Goal: Information Seeking & Learning: Understand process/instructions

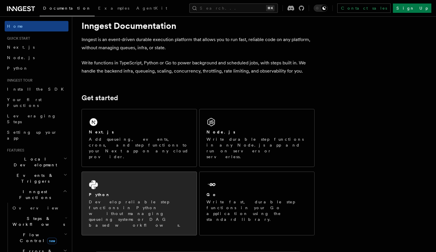
scroll to position [13, 0]
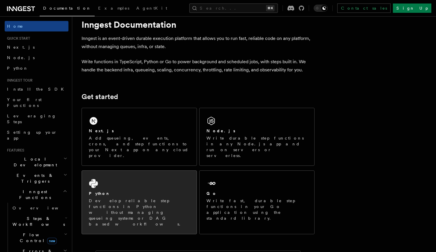
click at [142, 171] on div "Python Develop reliable step functions in Python without managing queueing syst…" at bounding box center [139, 202] width 115 height 63
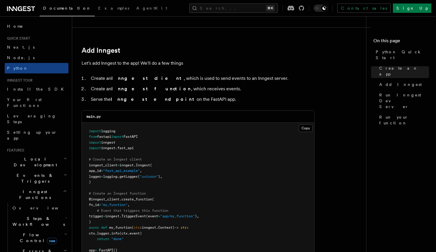
scroll to position [323, 0]
click at [146, 63] on p "Let's add Inngest to the app! We'll do a few things" at bounding box center [197, 64] width 233 height 8
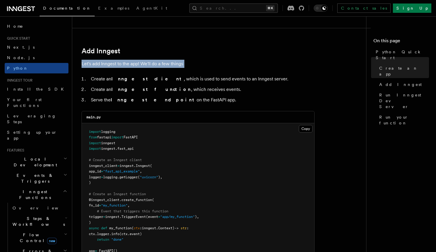
click at [146, 63] on p "Let's add Inngest to the app! We'll do a few things" at bounding box center [197, 64] width 233 height 8
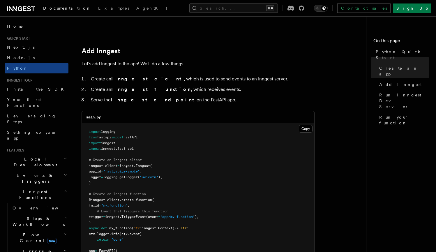
click at [150, 75] on li "Create an Inngest client , which is used to send events to an Inngest server." at bounding box center [201, 79] width 225 height 8
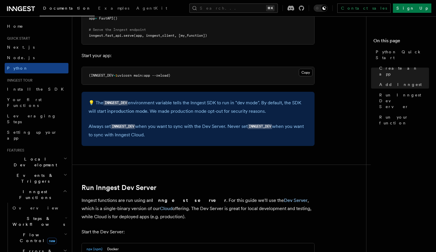
scroll to position [657, 0]
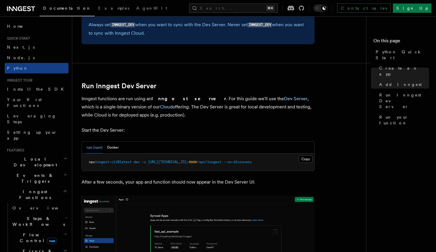
click at [190, 95] on p "Inngest functions are run using an Inngest server . For this guide we'll use th…" at bounding box center [197, 107] width 233 height 24
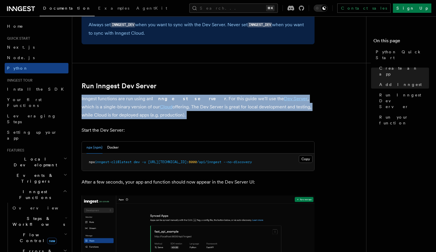
click at [190, 95] on p "Inngest functions are run using an Inngest server . For this guide we'll use th…" at bounding box center [197, 107] width 233 height 24
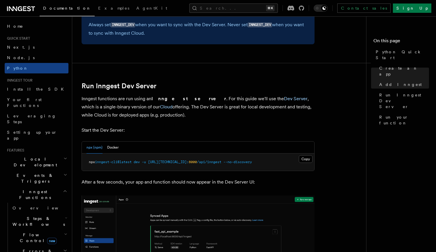
click at [193, 96] on p "Inngest functions are run using an Inngest server . For this guide we'll use th…" at bounding box center [197, 107] width 233 height 24
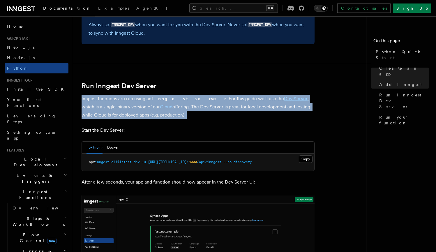
click at [193, 96] on p "Inngest functions are run using an Inngest server . For this guide we'll use th…" at bounding box center [197, 107] width 233 height 24
click at [194, 99] on p "Inngest functions are run using an Inngest server . For this guide we'll use th…" at bounding box center [197, 107] width 233 height 24
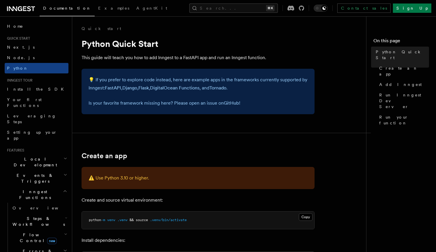
scroll to position [0, 0]
